Goal: Task Accomplishment & Management: Use online tool/utility

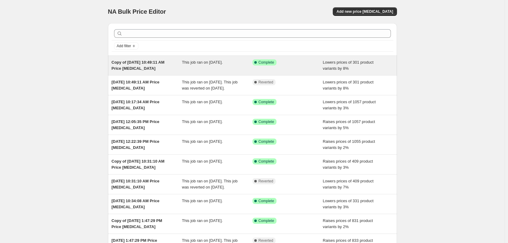
click at [132, 65] on div "Copy of [DATE] 10:49:11 AM Price [MEDICAL_DATA]" at bounding box center [147, 65] width 71 height 12
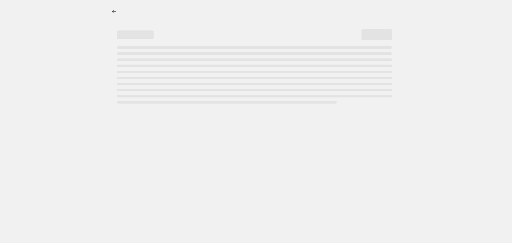
select select "percentage"
select select "no_change"
select select "collection"
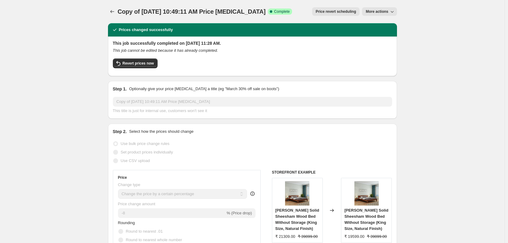
click at [379, 12] on span "More actions" at bounding box center [377, 11] width 23 height 5
click at [381, 27] on button "Copy to new job" at bounding box center [385, 24] width 37 height 10
select select "percentage"
select select "no_change"
select select "collection"
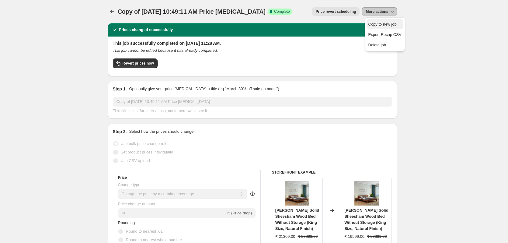
select select "collection"
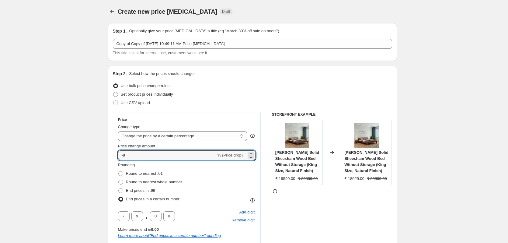
drag, startPoint x: 132, startPoint y: 159, endPoint x: 105, endPoint y: 159, distance: 27.4
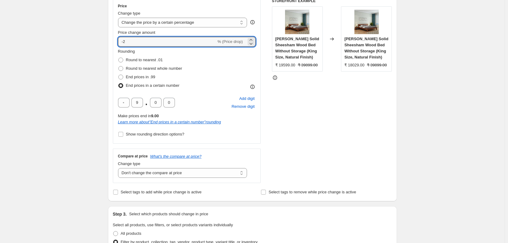
scroll to position [152, 0]
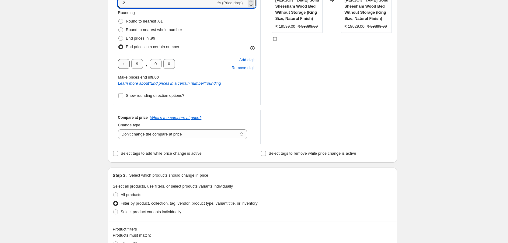
type input "-2"
click at [126, 63] on input "text" at bounding box center [124, 64] width 12 height 10
click at [123, 97] on input "Show rounding direction options?" at bounding box center [120, 95] width 5 height 5
checkbox input "true"
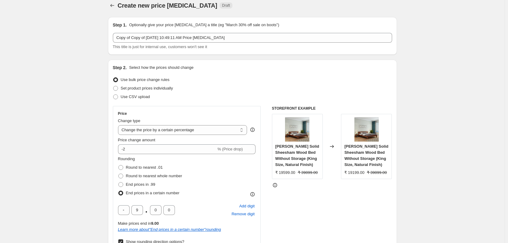
scroll to position [0, 0]
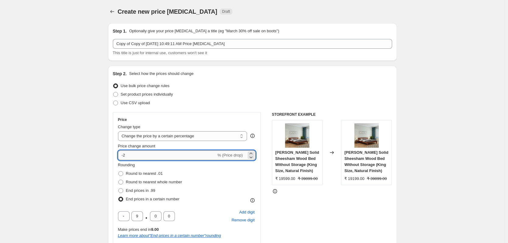
click at [131, 157] on input "-2" at bounding box center [167, 155] width 98 height 10
drag, startPoint x: 121, startPoint y: 156, endPoint x: 103, endPoint y: 156, distance: 18.9
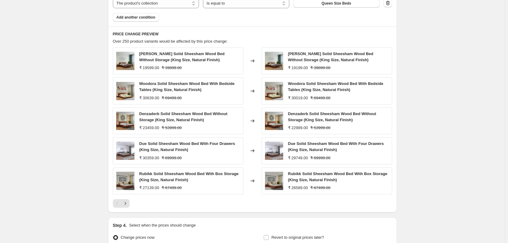
scroll to position [531, 0]
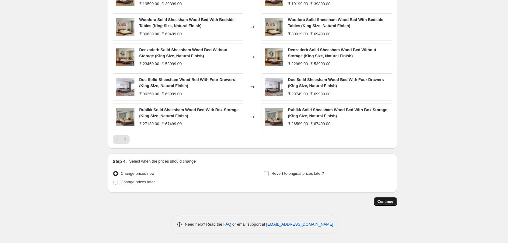
type input "-3"
click at [388, 200] on span "Continue" at bounding box center [386, 201] width 16 height 5
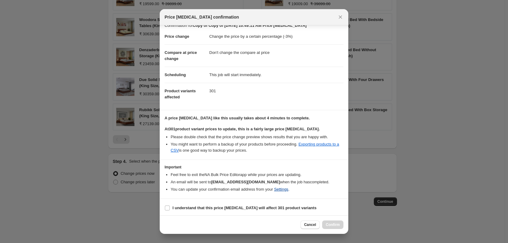
scroll to position [9, 0]
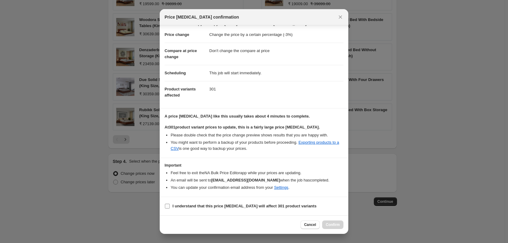
click at [171, 206] on label "I understand that this price change job will affect 301 product variants" at bounding box center [241, 206] width 152 height 9
click at [170, 206] on input "I understand that this price change job will affect 301 product variants" at bounding box center [167, 206] width 5 height 5
checkbox input "true"
click at [336, 224] on span "Confirm" at bounding box center [333, 224] width 14 height 5
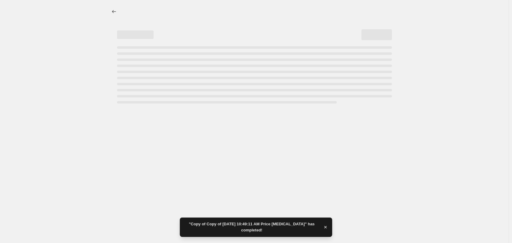
select select "percentage"
select select "no_change"
select select "collection"
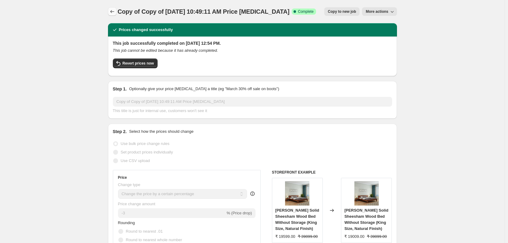
click at [112, 11] on icon "Price change jobs" at bounding box center [112, 12] width 6 height 6
